Goal: Task Accomplishment & Management: Use online tool/utility

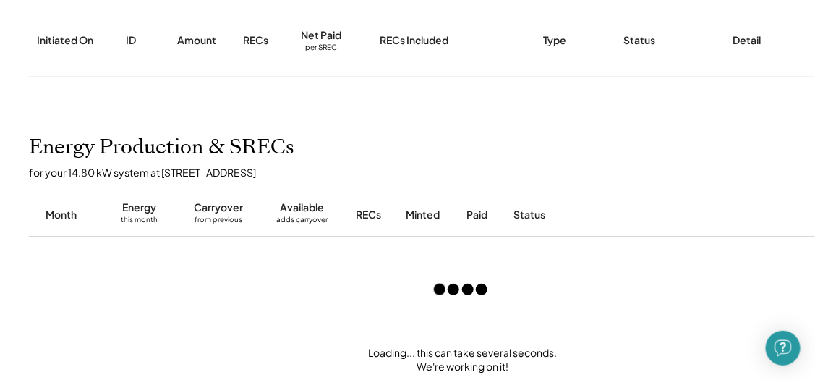
scroll to position [231, 0]
